Goal: Task Accomplishment & Management: Manage account settings

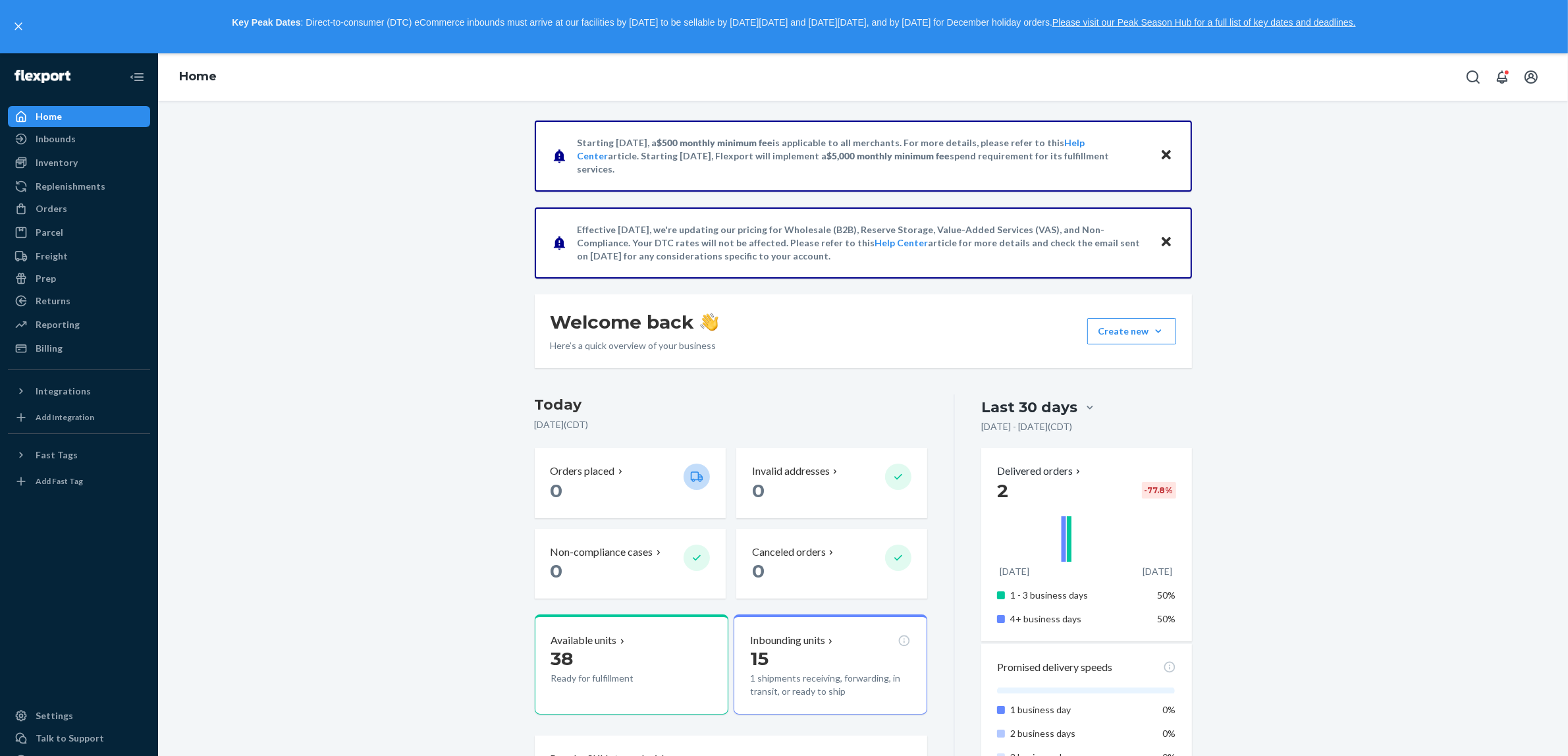
click at [48, 110] on div "Home" at bounding box center [49, 116] width 26 height 13
click at [60, 165] on div "Inventory" at bounding box center [56, 162] width 43 height 13
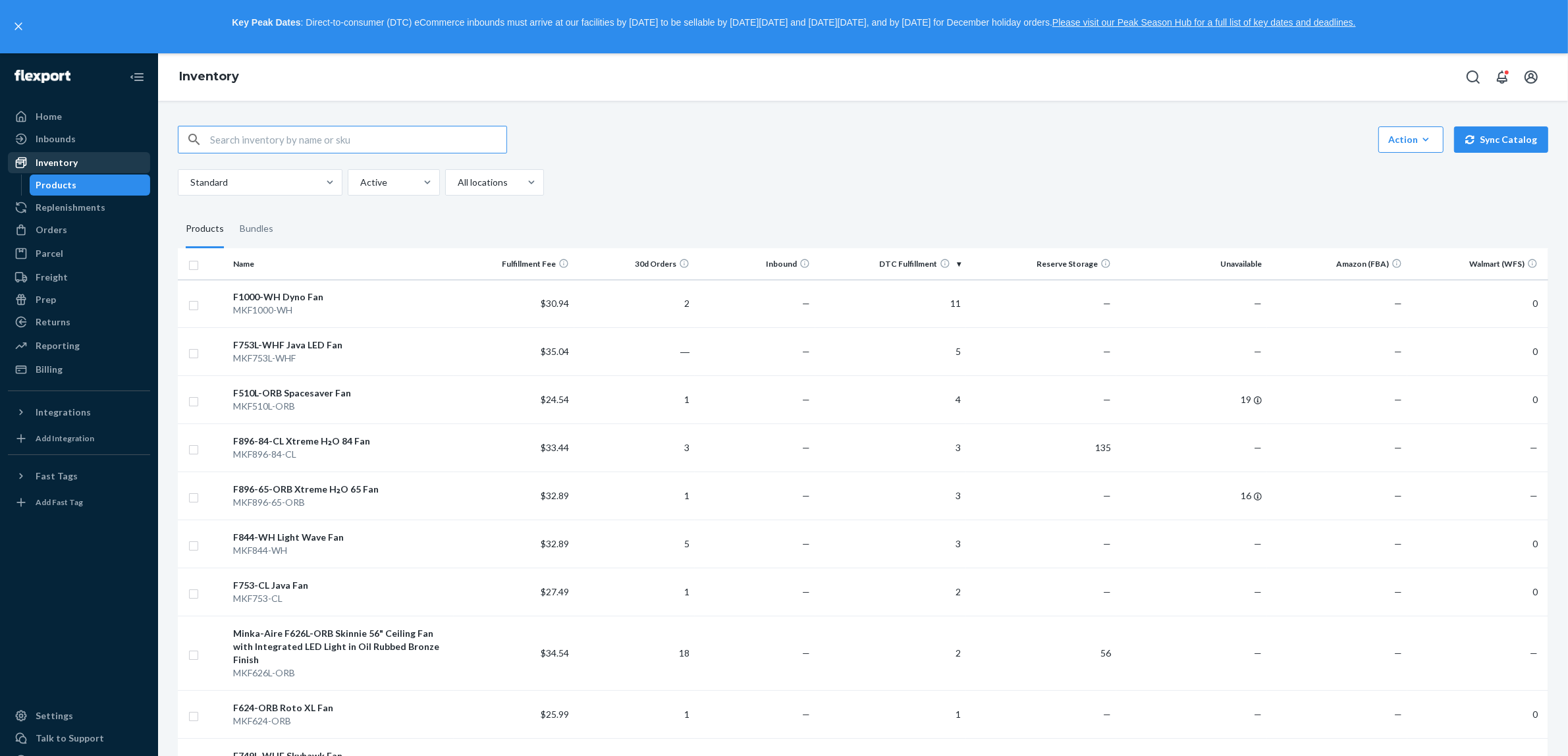
click at [68, 160] on div "Inventory" at bounding box center [56, 162] width 43 height 13
click at [57, 233] on div "Orders" at bounding box center [51, 230] width 32 height 13
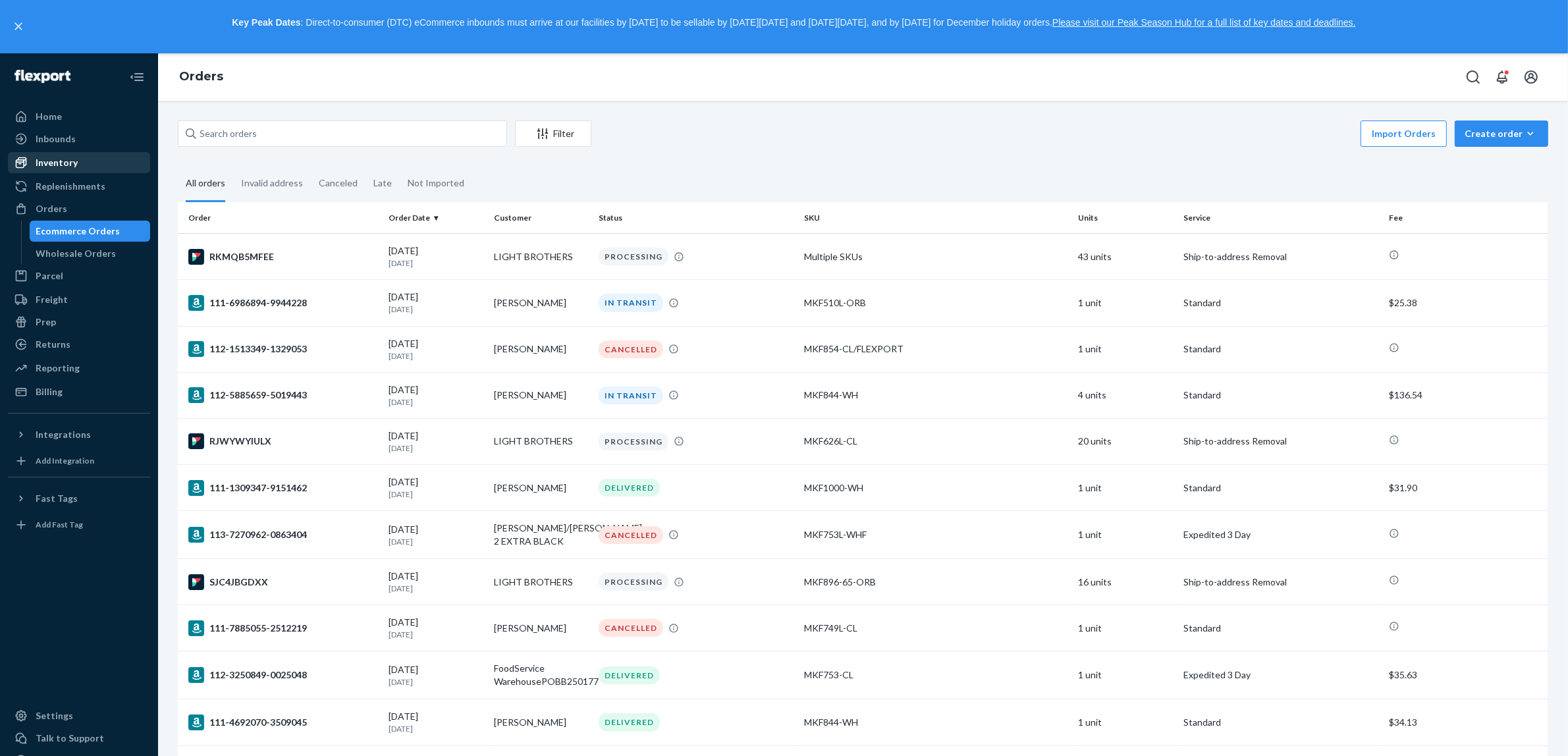
click at [57, 162] on div "Inventory" at bounding box center [56, 162] width 43 height 13
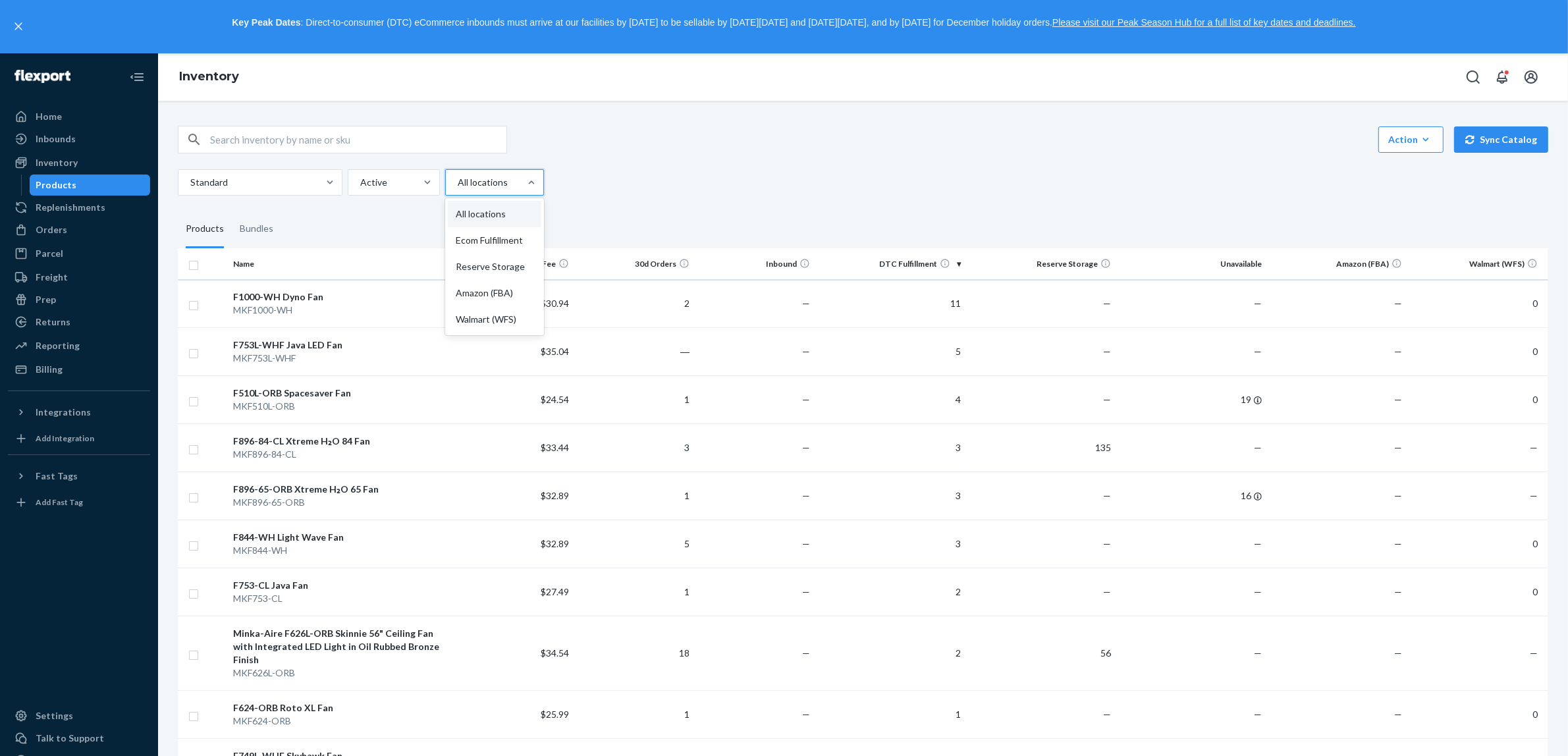
click at [509, 186] on div at bounding box center [493, 182] width 73 height 15
click at [458, 186] on input "option All locations focused, 1 of 5. 5 results available. Use Up and Down to c…" at bounding box center [457, 182] width 2 height 13
drag, startPoint x: 498, startPoint y: 261, endPoint x: 633, endPoint y: 278, distance: 136.1
click at [499, 260] on div "Reserve Storage" at bounding box center [494, 267] width 94 height 26
click at [458, 189] on input "option Reserve Storage focused, 3 of 5. 5 results available. Use Up and Down to…" at bounding box center [457, 182] width 2 height 13
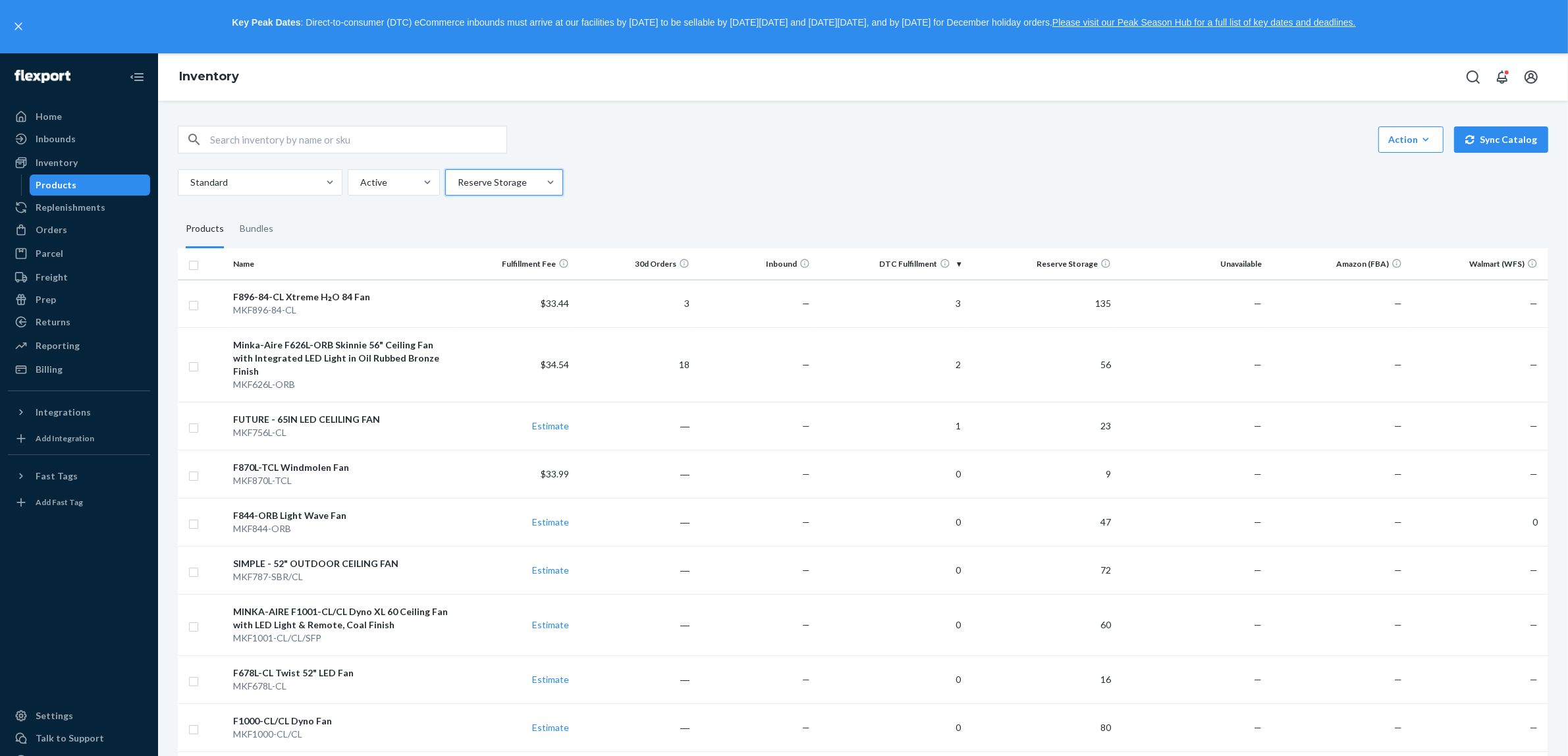
drag, startPoint x: 1579, startPoint y: 2, endPoint x: 1198, endPoint y: 162, distance: 413.2
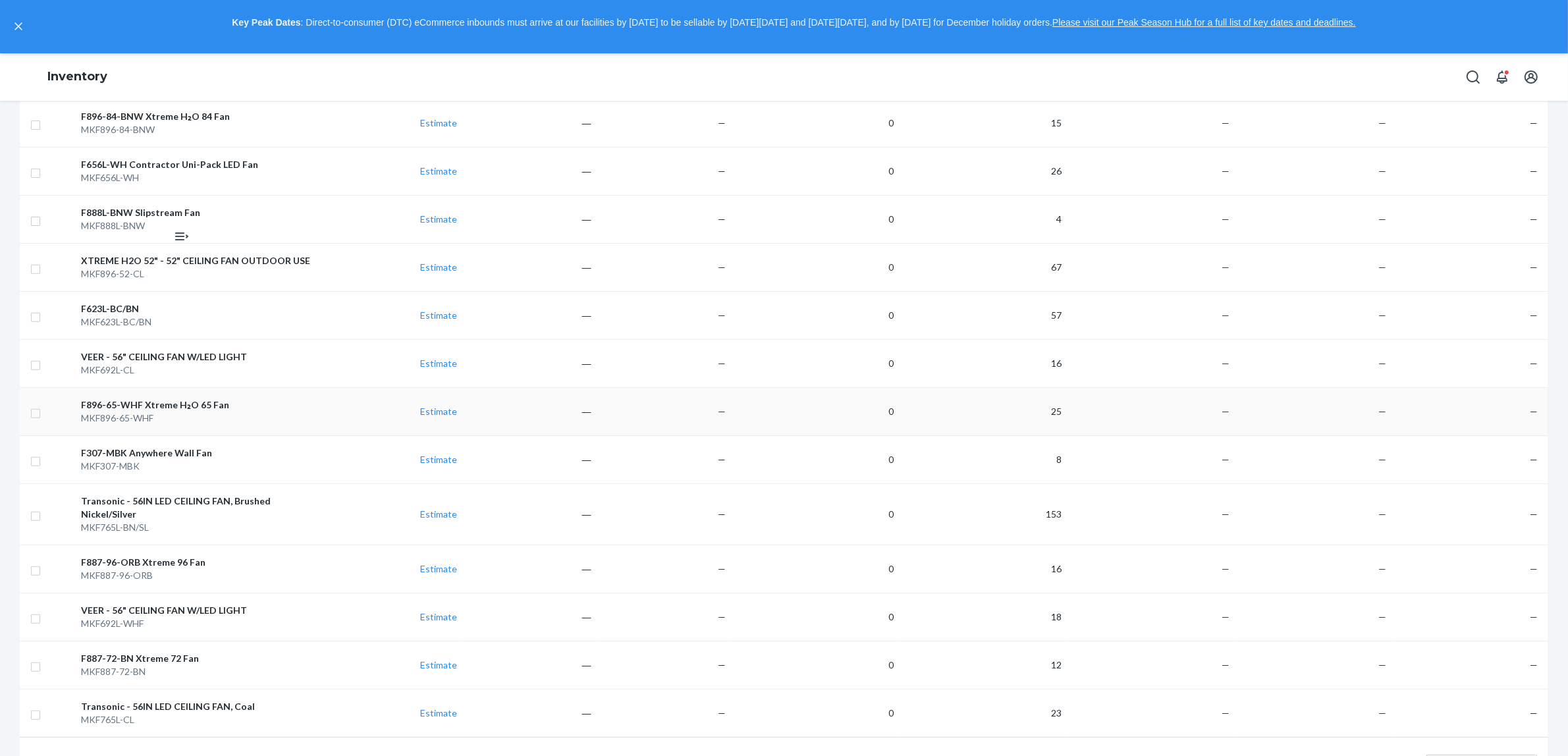
scroll to position [642, 0]
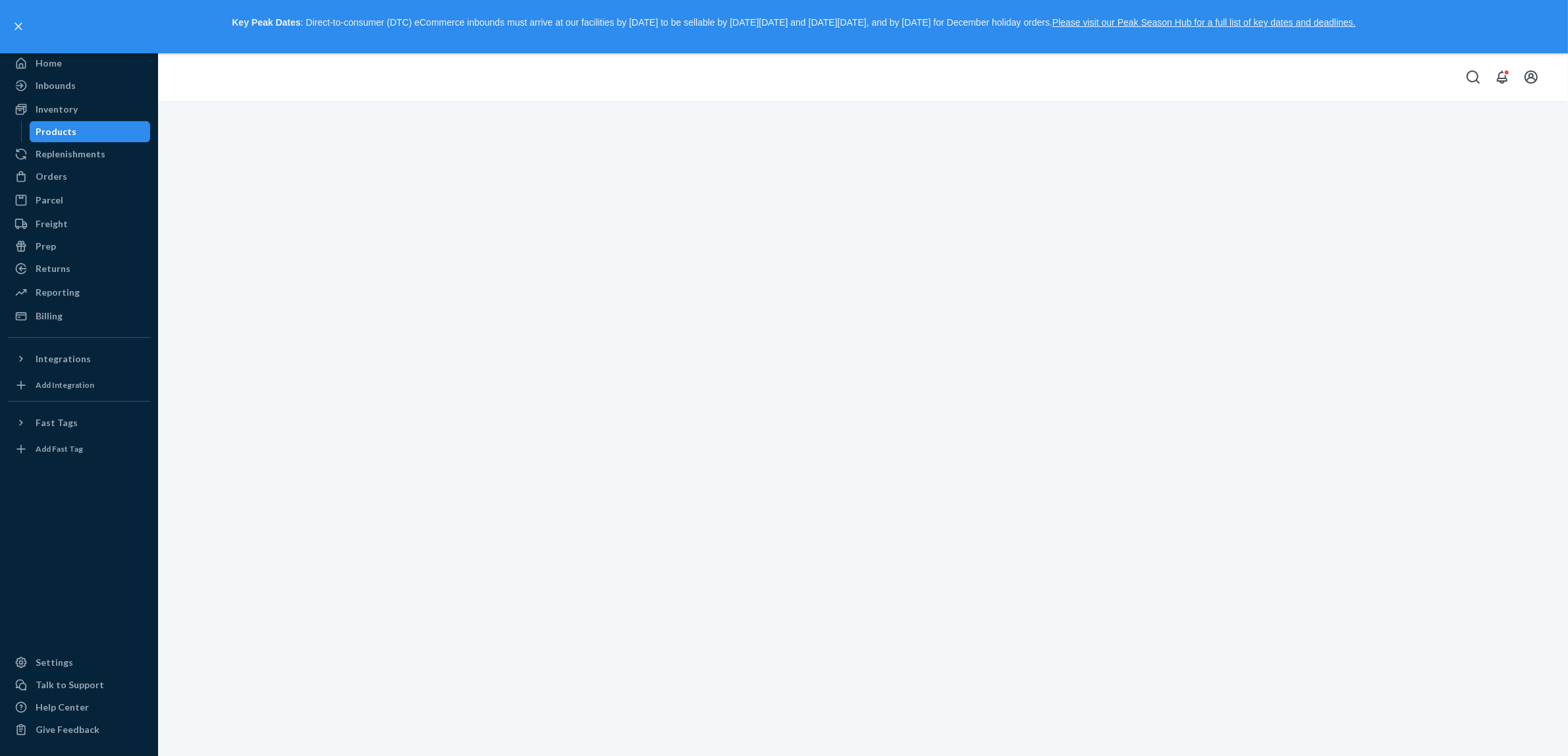
drag, startPoint x: 1051, startPoint y: 424, endPoint x: 952, endPoint y: 411, distance: 99.8
click at [1047, 424] on div "Home Inbounds Shipping Plans Problems Inventory Products Replenishments Orders …" at bounding box center [784, 378] width 1568 height 756
click at [89, 112] on div "Inventory" at bounding box center [79, 109] width 140 height 19
click at [15, 25] on icon "close," at bounding box center [19, 26] width 8 height 8
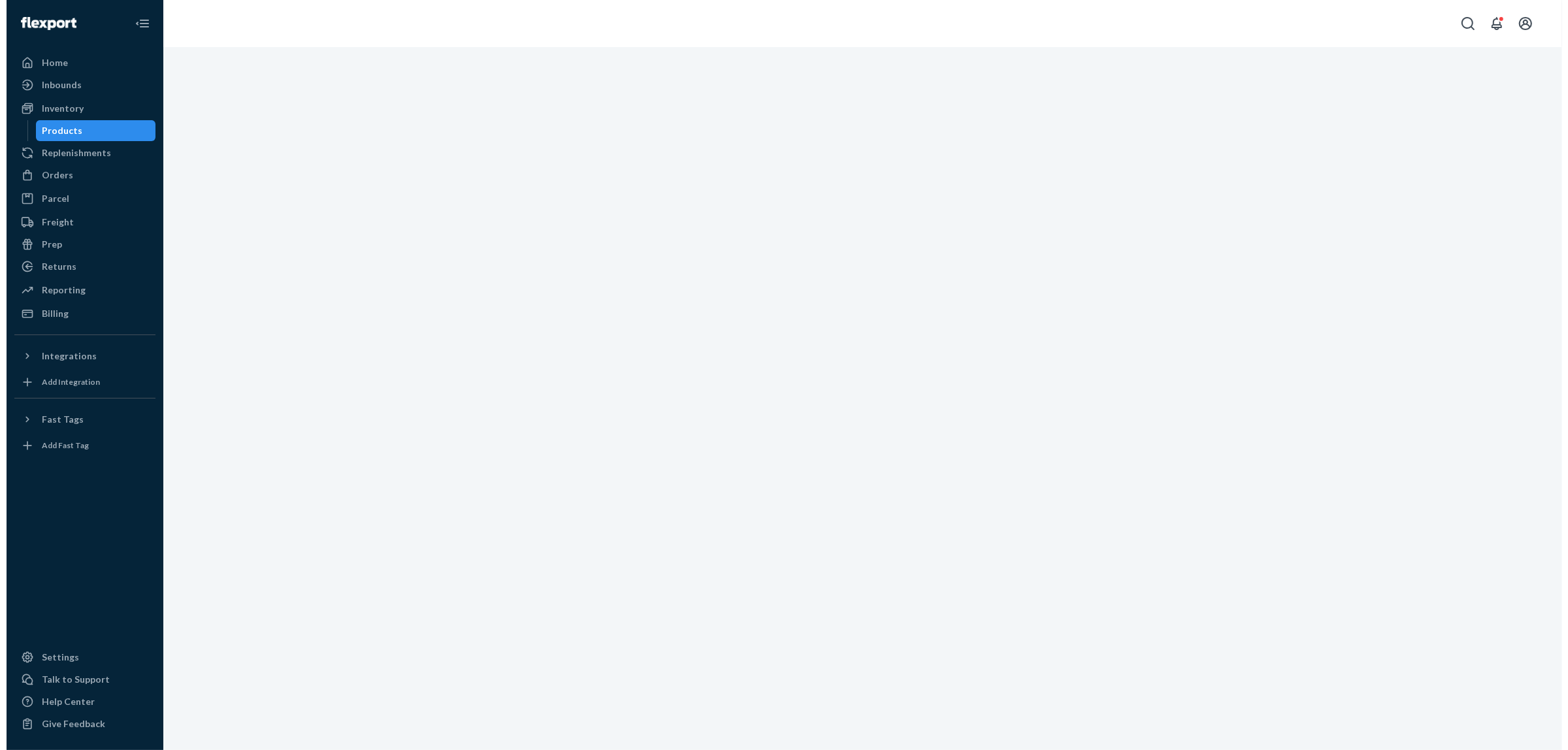
scroll to position [0, 0]
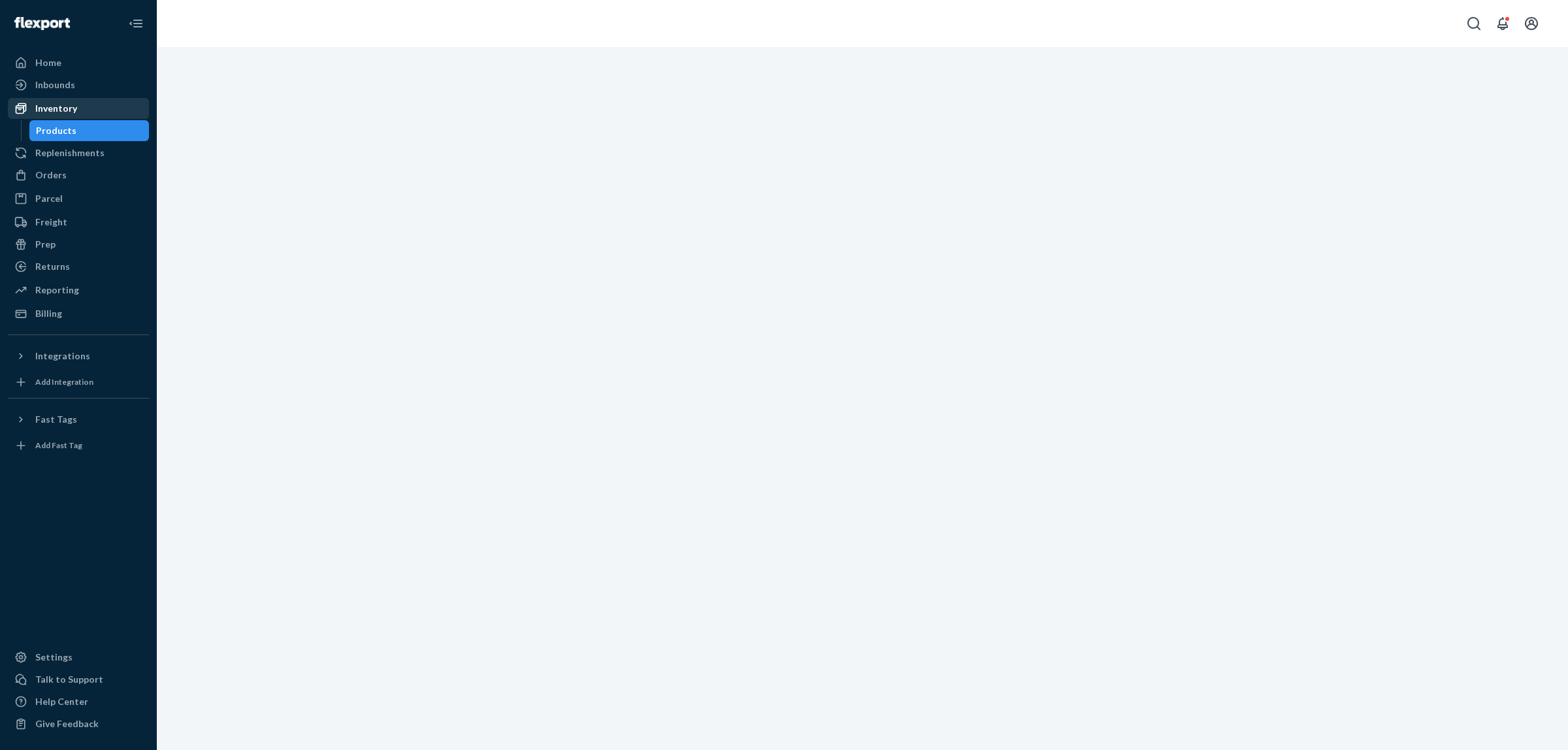
click at [54, 104] on div "Inventory" at bounding box center [56, 108] width 42 height 13
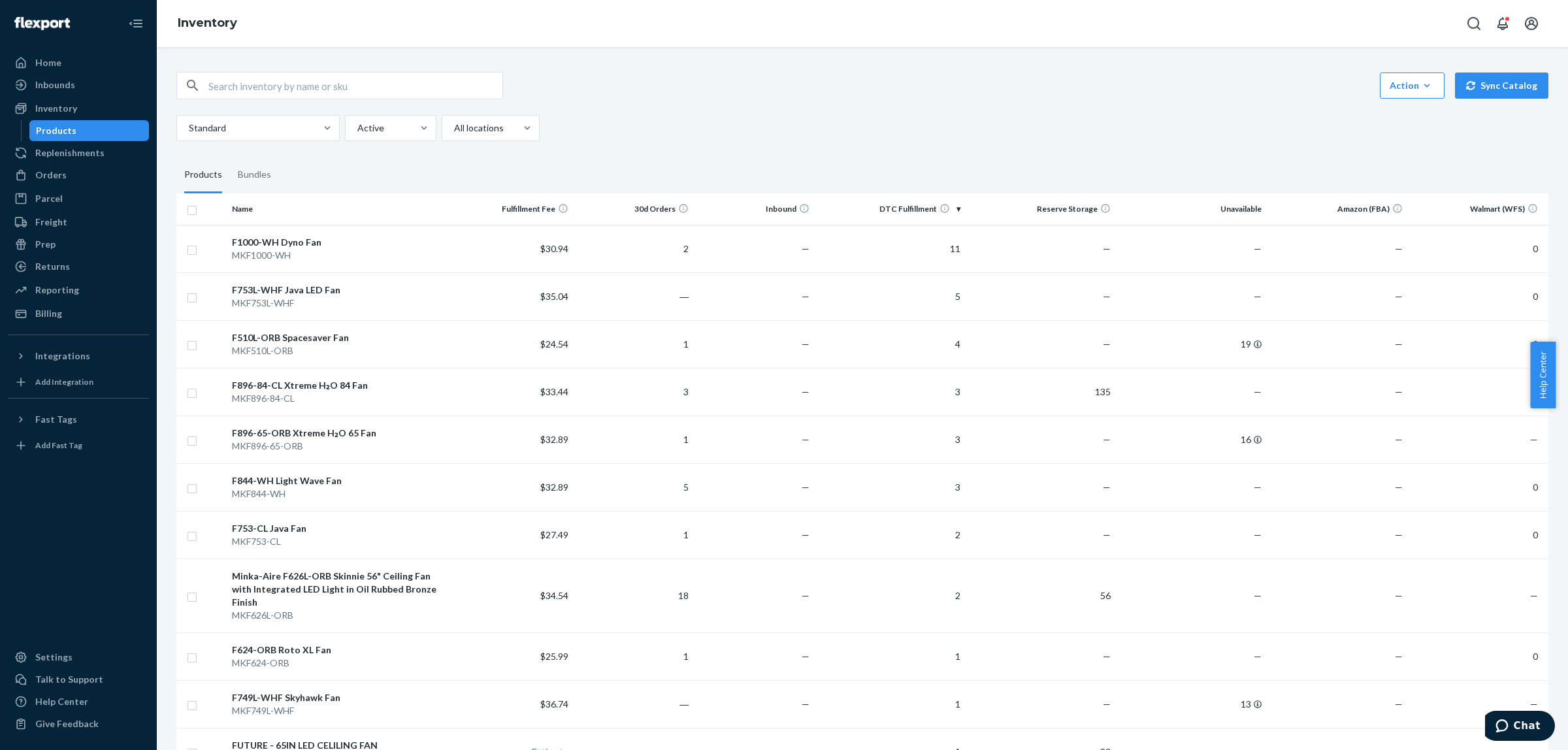
click at [668, 80] on div "Action Create product Create bundle Bulk create products Bulk update products B…" at bounding box center [862, 86] width 1372 height 28
click at [517, 130] on div at bounding box center [527, 127] width 24 height 13
click at [454, 130] on input "All locations" at bounding box center [453, 127] width 2 height 13
click at [521, 214] on div "Reserve Storage" at bounding box center [490, 212] width 93 height 26
click at [454, 134] on input "option Reserve Storage focused, 3 of 5. 5 results available. Use Up and Down to…" at bounding box center [453, 127] width 2 height 13
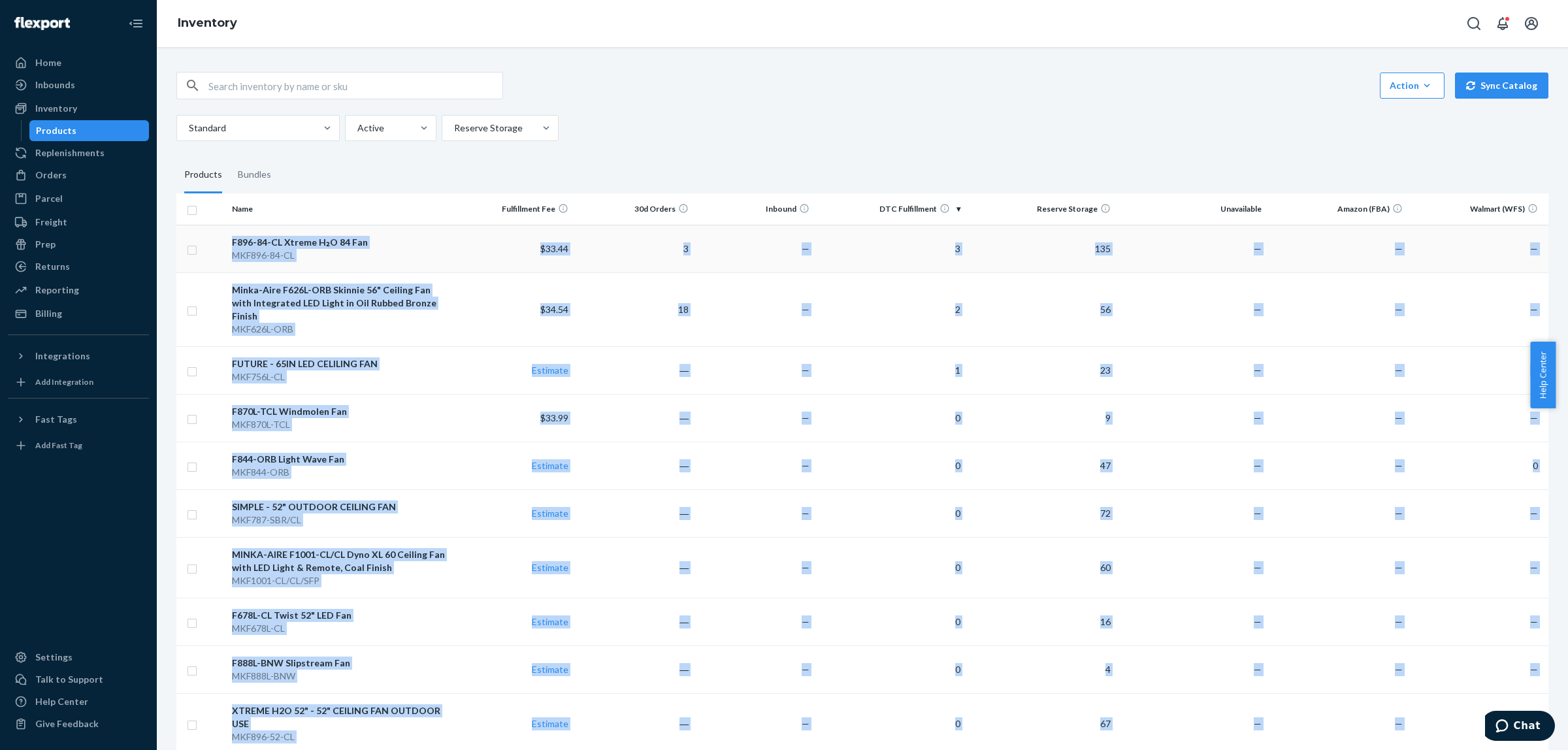
drag, startPoint x: 1420, startPoint y: 663, endPoint x: 199, endPoint y: 240, distance: 1292.2
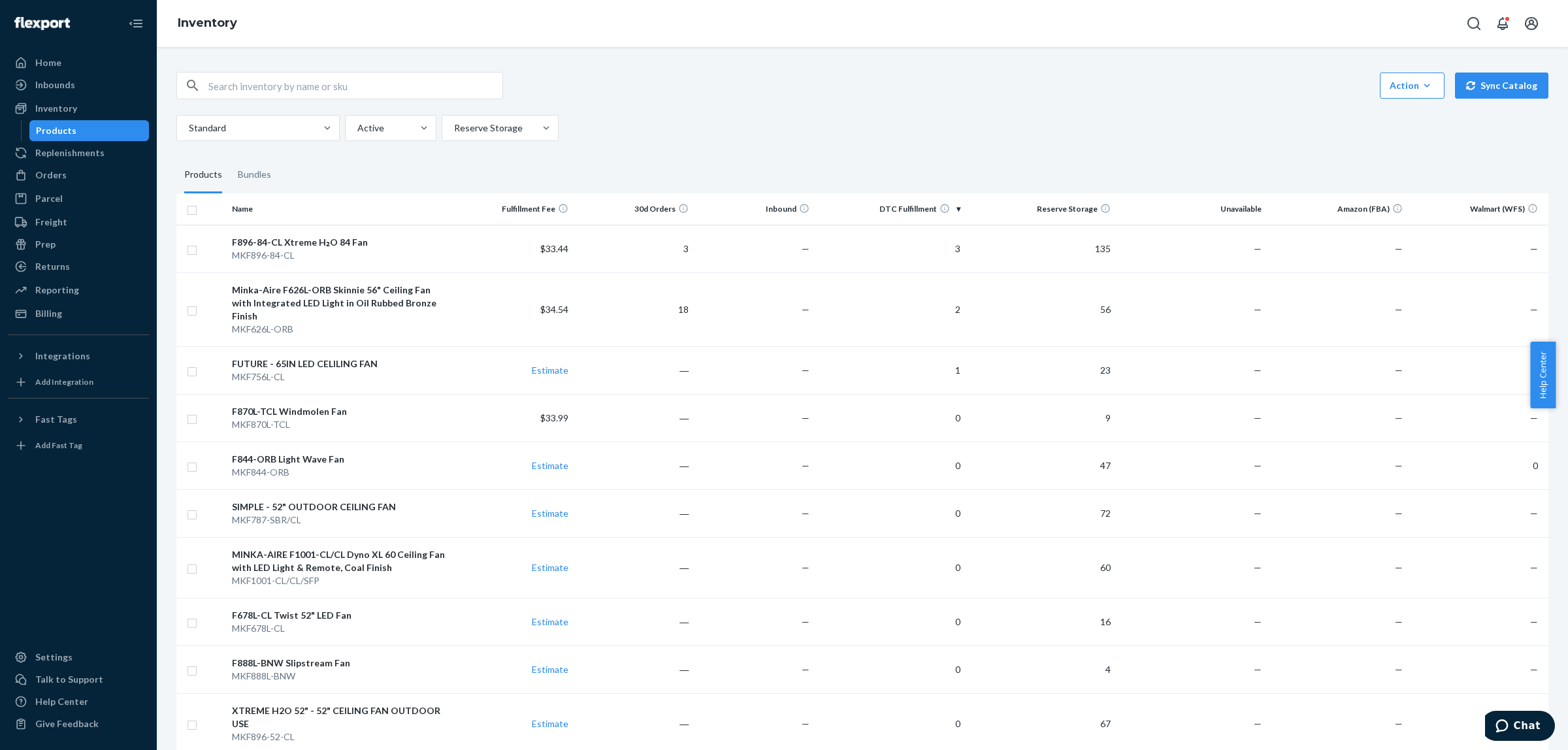
click at [1255, 102] on div "Action Create product Create bundle Bulk create products Bulk update products B…" at bounding box center [862, 107] width 1372 height 69
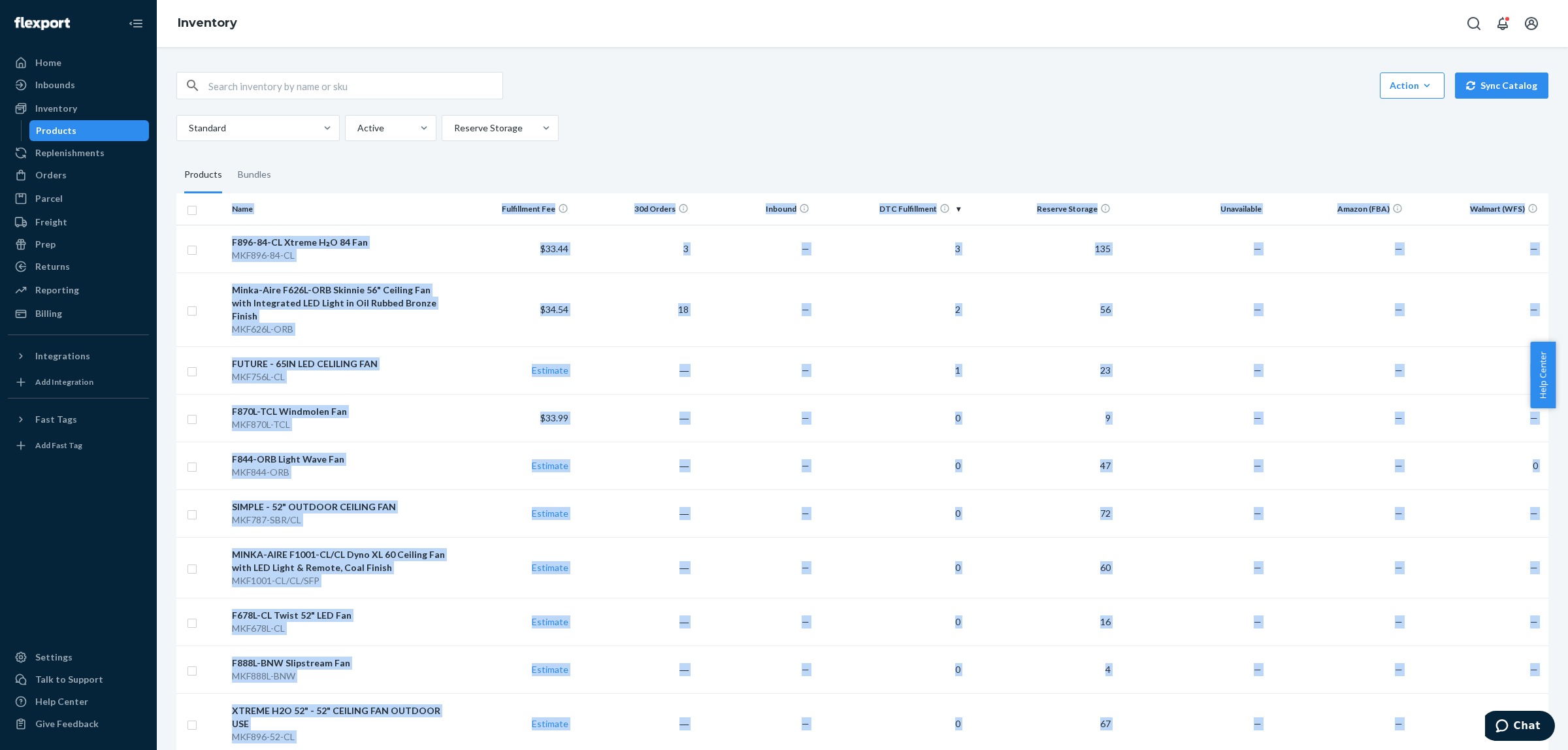
drag, startPoint x: 1536, startPoint y: 663, endPoint x: 200, endPoint y: 222, distance: 1406.9
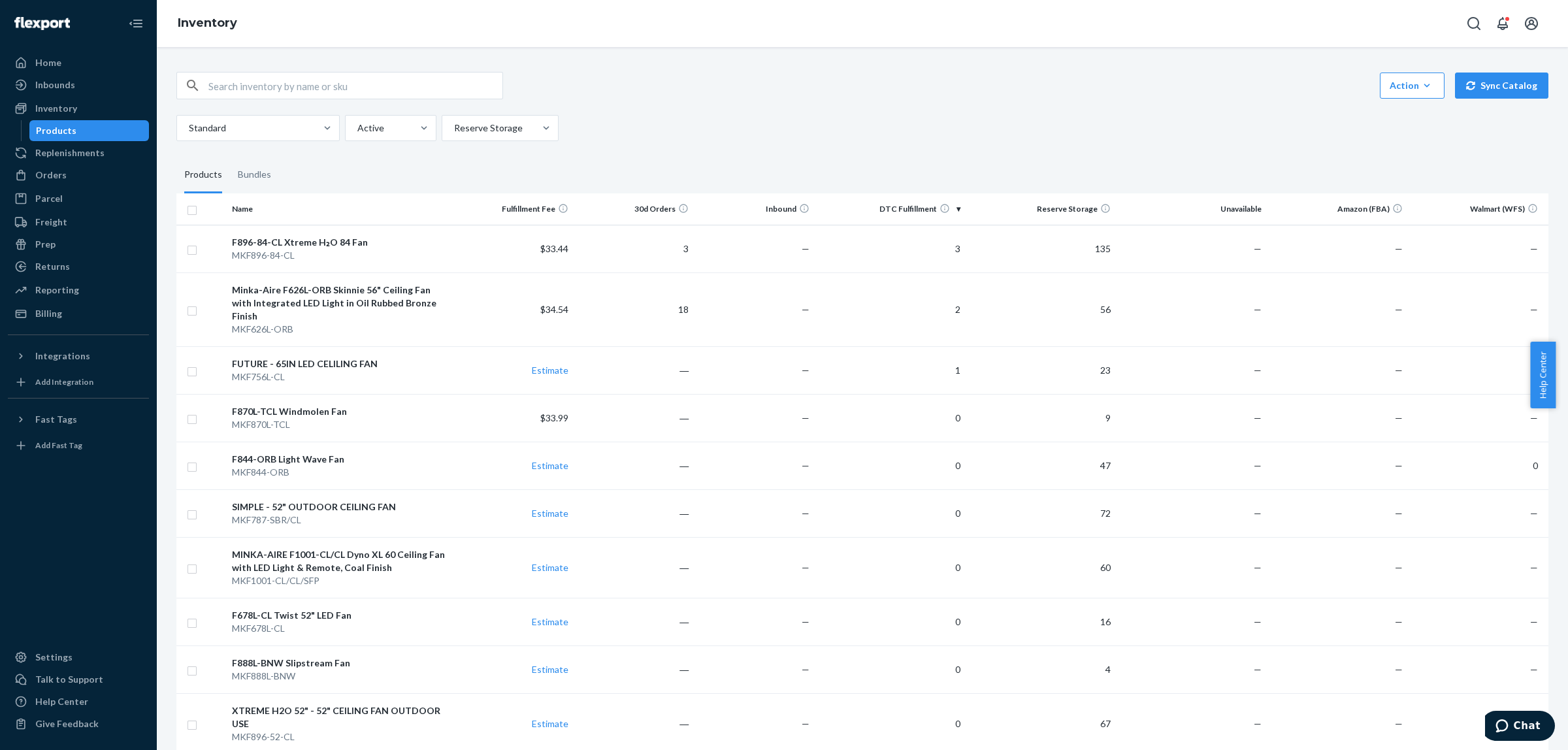
click at [967, 120] on div "Standard Active Reserve Storage" at bounding box center [858, 128] width 1362 height 26
click at [665, 81] on div "Action Create product Create bundle Bulk create products Bulk update products B…" at bounding box center [862, 86] width 1372 height 28
